Goal: Book appointment/travel/reservation

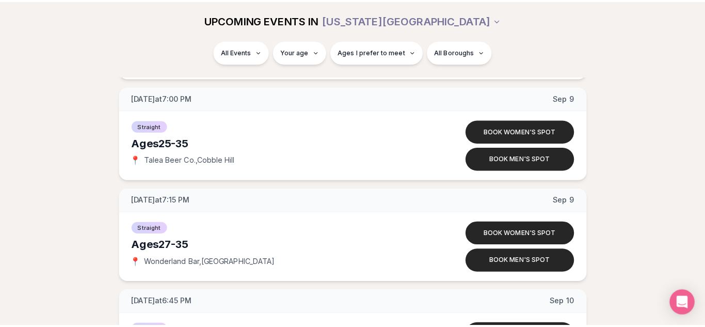
scroll to position [929, 0]
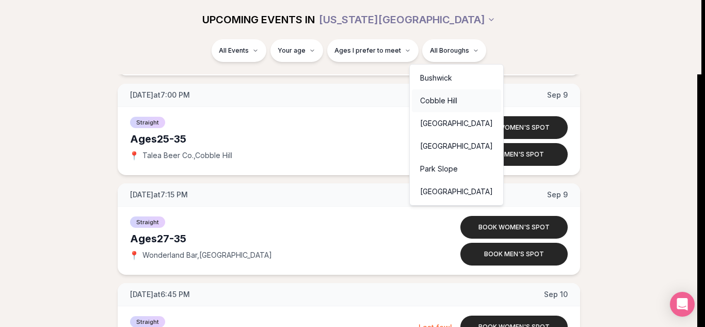
click at [448, 101] on div "Cobble Hill" at bounding box center [456, 100] width 89 height 23
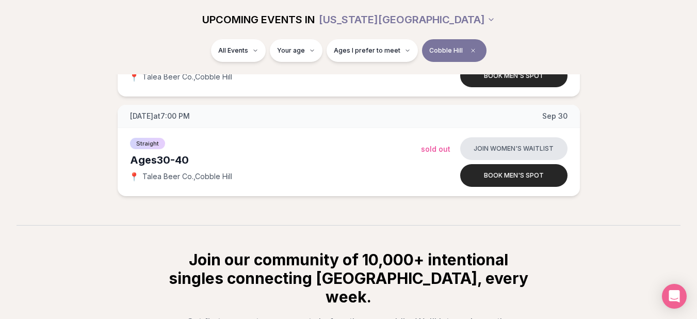
scroll to position [525, 0]
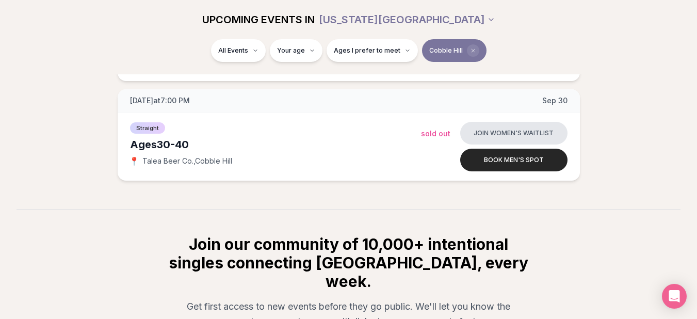
click at [470, 52] on icon "Clear borough filter" at bounding box center [473, 50] width 6 height 6
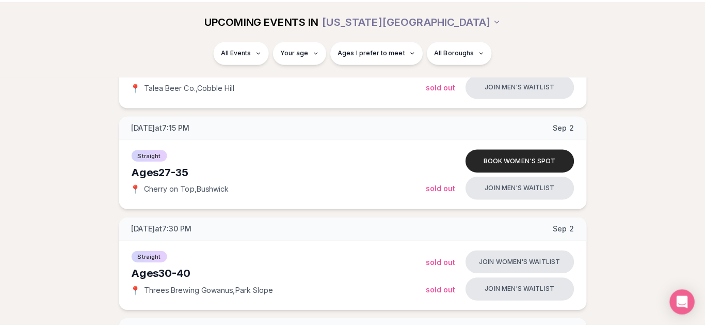
scroll to position [525, 0]
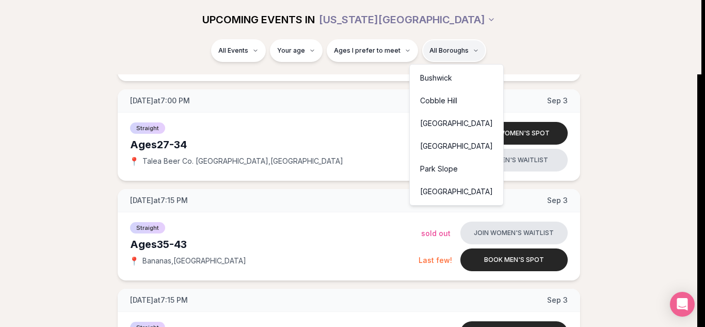
click at [422, 169] on div "Park Slope" at bounding box center [456, 168] width 89 height 23
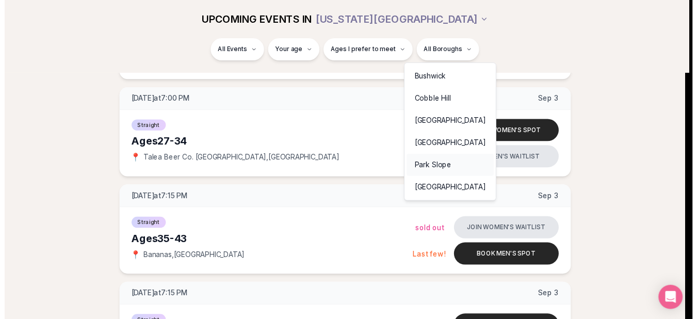
scroll to position [194, 0]
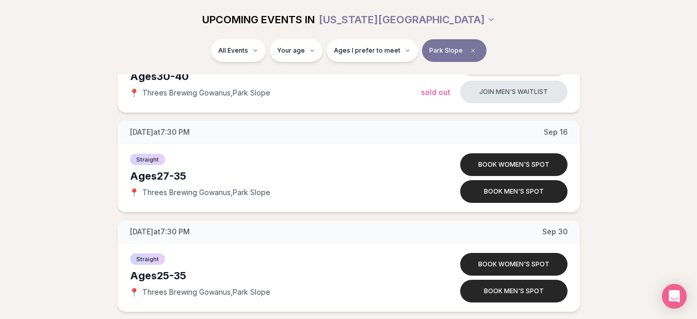
click at [109, 204] on div "[DATE] at 7:30 PM [DATE] Ages [DEMOGRAPHIC_DATA] Straight 📍 Threes Brewing Gowa…" at bounding box center [349, 166] width 664 height 290
click at [467, 53] on span "Clear borough filter" at bounding box center [473, 50] width 12 height 12
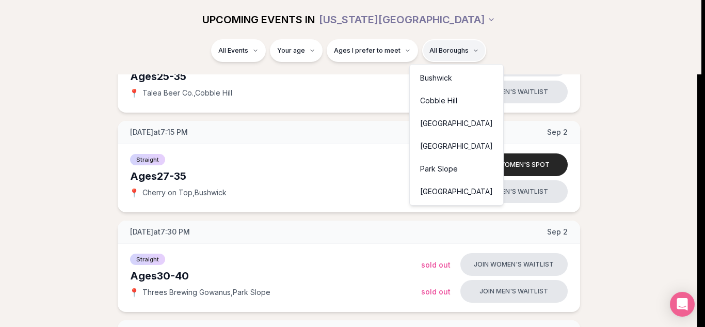
click at [441, 105] on div "Cobble Hill" at bounding box center [456, 100] width 89 height 23
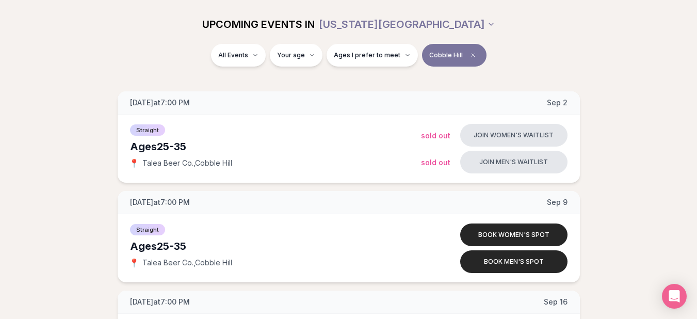
scroll to position [122, 0]
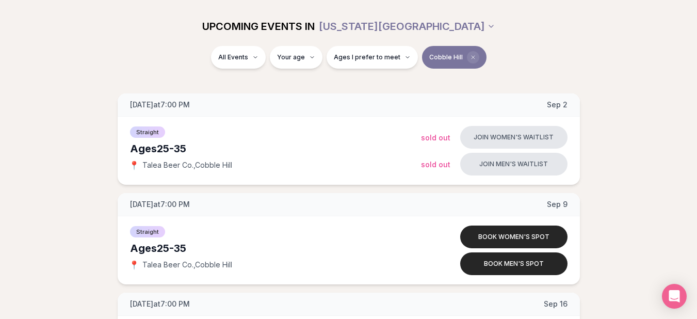
click at [470, 55] on icon "Clear borough filter" at bounding box center [473, 57] width 6 height 6
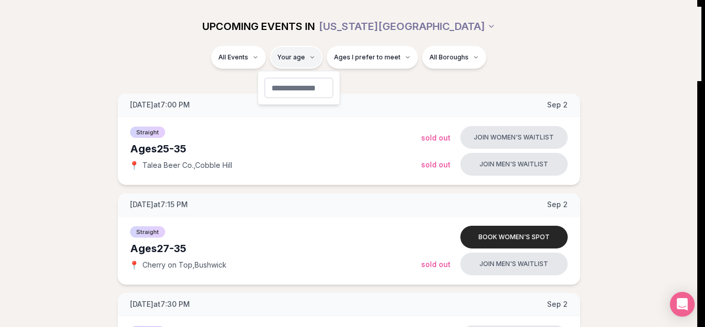
type input "**"
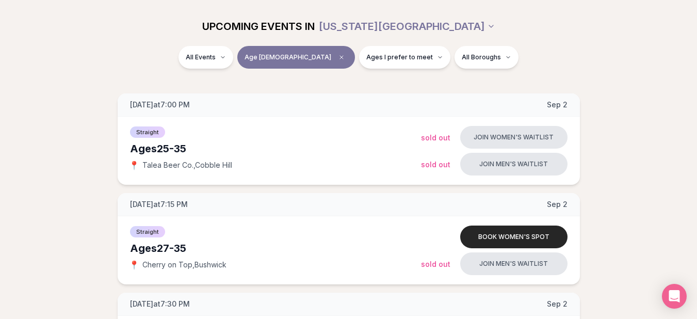
click at [306, 75] on div "All Events Age [DEMOGRAPHIC_DATA] Ages I prefer to meet All Boroughs" at bounding box center [348, 63] width 697 height 35
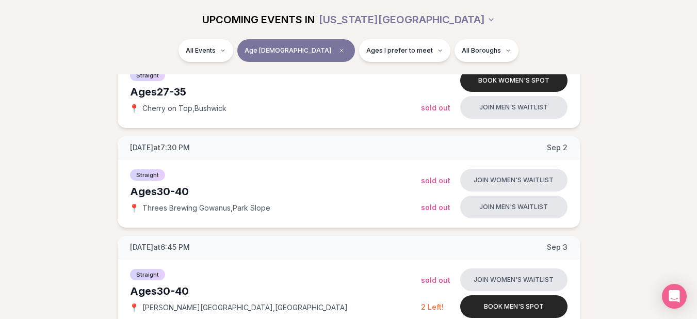
scroll to position [287, 0]
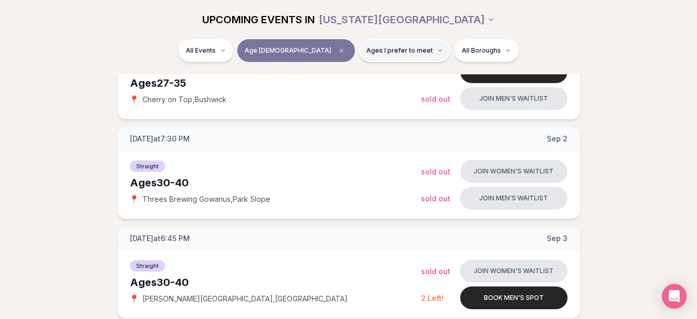
click at [359, 58] on button "Ages I prefer to meet" at bounding box center [404, 50] width 91 height 23
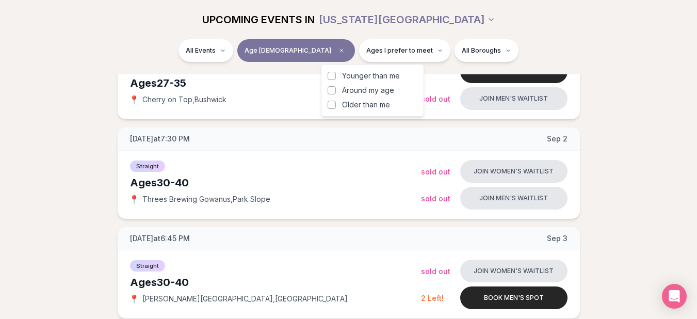
click at [332, 90] on button "Around my age" at bounding box center [332, 90] width 8 height 8
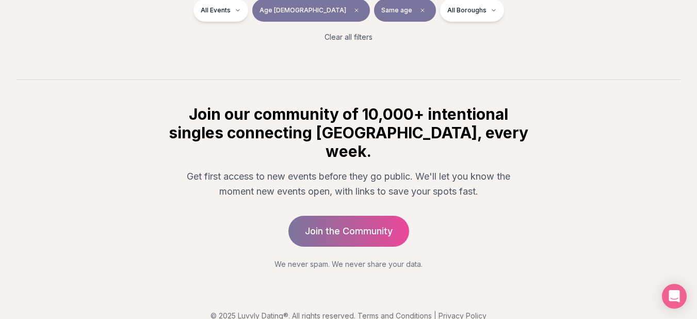
click at [489, 49] on div "All Events Age [DEMOGRAPHIC_DATA] Same age All Boroughs Clear all filters" at bounding box center [348, 25] width 697 height 52
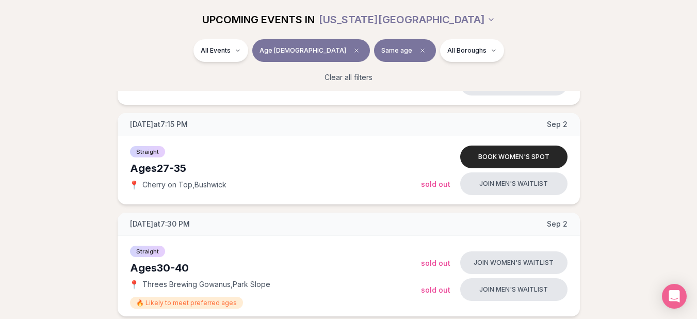
scroll to position [287, 0]
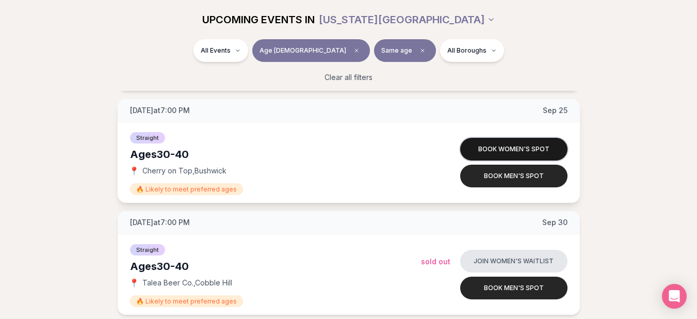
scroll to position [3094, 0]
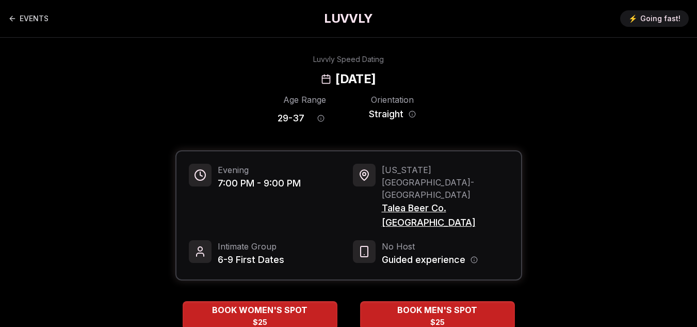
drag, startPoint x: 380, startPoint y: 178, endPoint x: 480, endPoint y: 178, distance: 100.1
drag, startPoint x: 480, startPoint y: 178, endPoint x: 466, endPoint y: 110, distance: 70.0
click at [466, 110] on div "Age Range 29 - 37 Orientation Straight" at bounding box center [348, 111] width 347 height 36
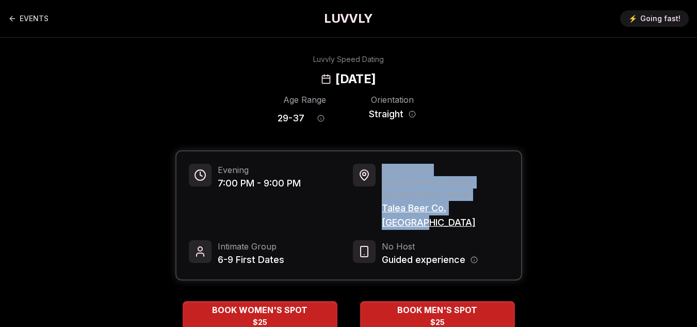
drag, startPoint x: 378, startPoint y: 181, endPoint x: 489, endPoint y: 178, distance: 110.9
click at [489, 178] on div "New York City - Williamsburg Talea Beer Co. Williamsburg" at bounding box center [431, 197] width 156 height 66
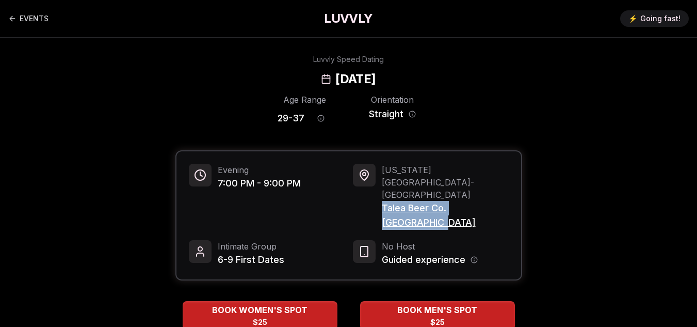
drag, startPoint x: 513, startPoint y: 181, endPoint x: 382, endPoint y: 185, distance: 131.1
click at [382, 185] on div "Evening 7:00 PM - 9:00 PM New York City - Williamsburg Talea Beer Co. Williamsb…" at bounding box center [348, 215] width 345 height 128
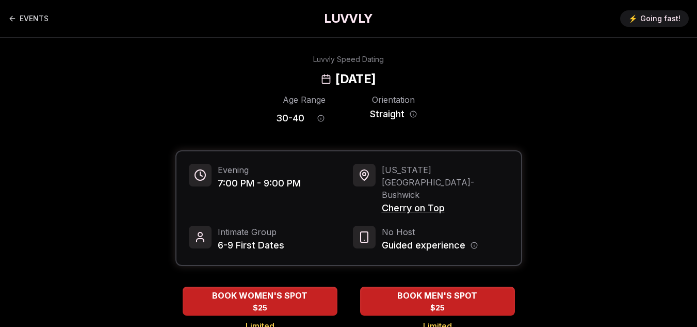
drag, startPoint x: 422, startPoint y: 182, endPoint x: 406, endPoint y: 185, distance: 15.9
click at [406, 201] on span "Cherry on Top" at bounding box center [445, 208] width 127 height 14
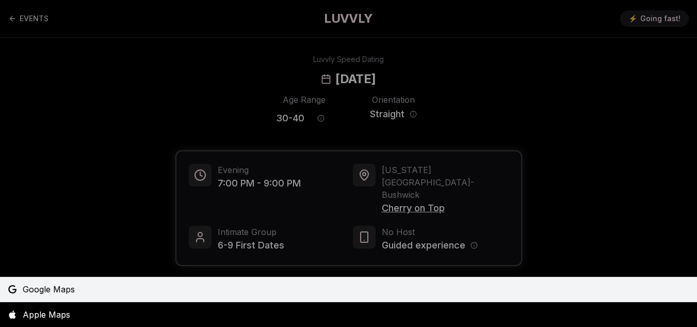
click at [90, 283] on link "Google Maps" at bounding box center [348, 288] width 697 height 25
